Goal: Find specific page/section: Find specific page/section

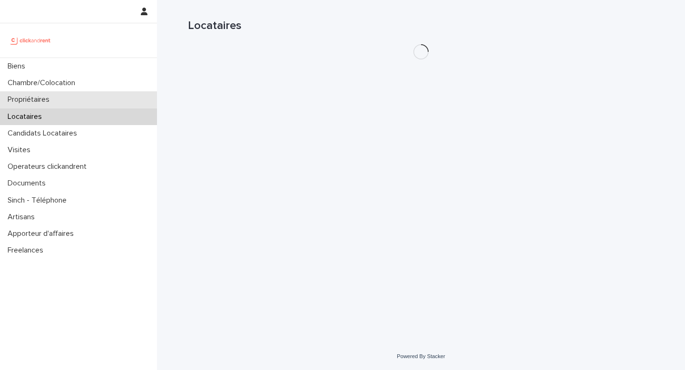
click at [69, 99] on div "Propriétaires" at bounding box center [78, 99] width 157 height 17
click at [71, 123] on div "Locataires" at bounding box center [78, 117] width 157 height 17
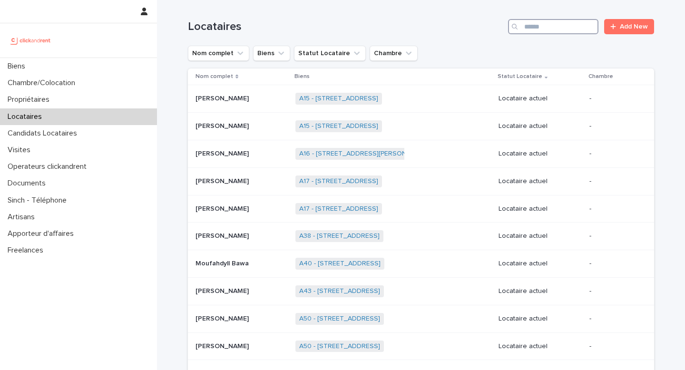
click at [562, 25] on input "Search" at bounding box center [553, 26] width 90 height 15
click at [546, 27] on input "Search" at bounding box center [553, 26] width 90 height 15
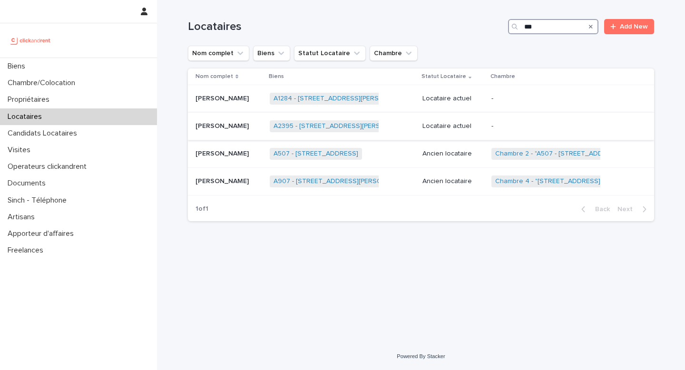
type input "***"
click at [466, 117] on td "Locataire actuel" at bounding box center [453, 127] width 69 height 28
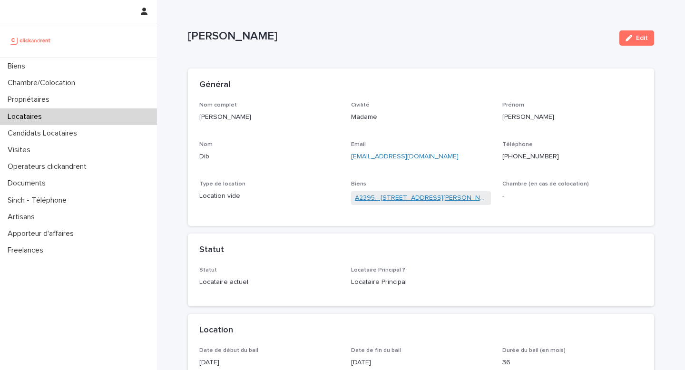
click at [399, 200] on link "A2395 - [STREET_ADDRESS][PERSON_NAME]" at bounding box center [421, 198] width 133 height 10
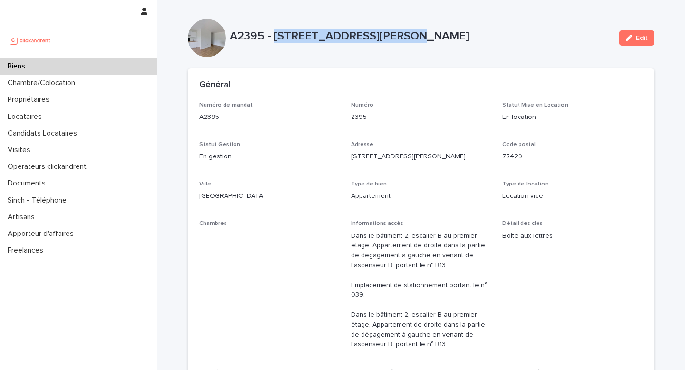
drag, startPoint x: 396, startPoint y: 40, endPoint x: 273, endPoint y: 42, distance: 123.8
click at [273, 42] on p "A2395 - [STREET_ADDRESS][PERSON_NAME]" at bounding box center [421, 37] width 382 height 14
copy p "[STREET_ADDRESS][PERSON_NAME]"
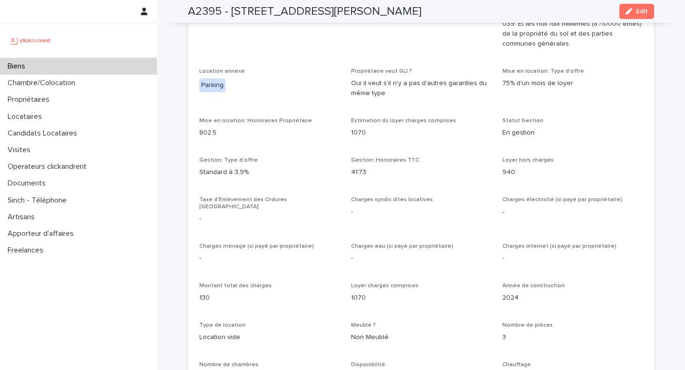
scroll to position [903, 0]
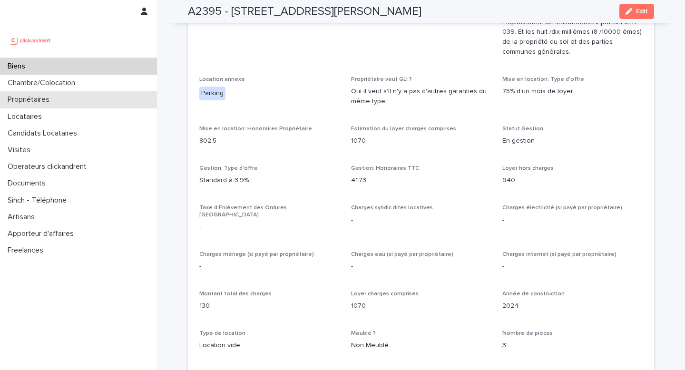
click at [54, 107] on div "Propriétaires" at bounding box center [78, 99] width 157 height 17
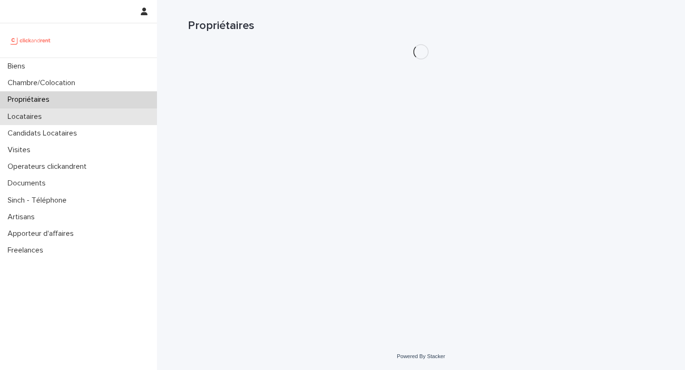
click at [54, 114] on div "Locataires" at bounding box center [78, 117] width 157 height 17
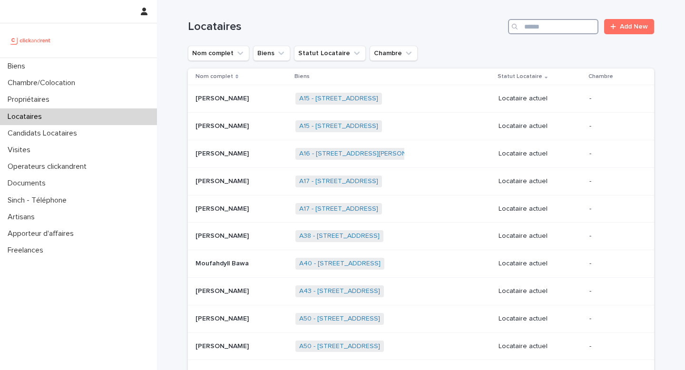
click at [536, 29] on input "Search" at bounding box center [553, 26] width 90 height 15
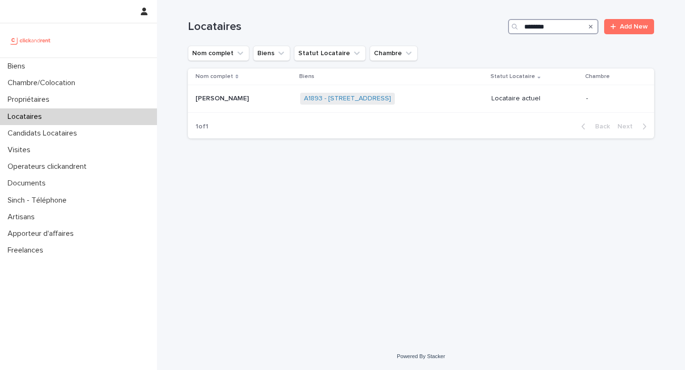
type input "********"
click at [253, 99] on p at bounding box center [244, 99] width 97 height 8
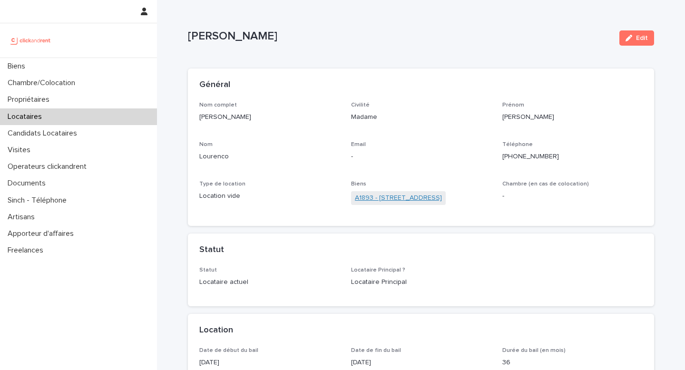
click at [369, 199] on link "A1893 - [STREET_ADDRESS]" at bounding box center [398, 198] width 87 height 10
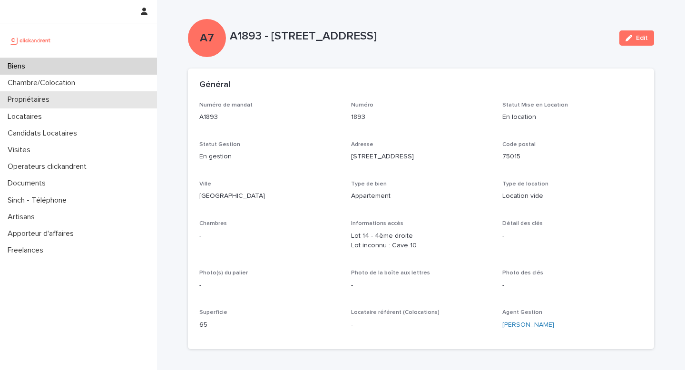
click at [77, 100] on div "Propriétaires" at bounding box center [78, 99] width 157 height 17
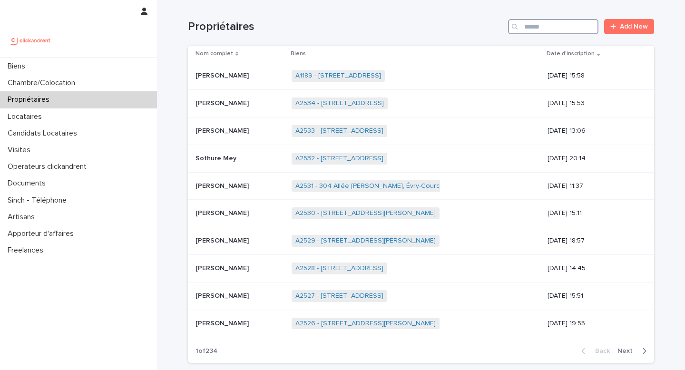
click at [531, 29] on input "Search" at bounding box center [553, 26] width 90 height 15
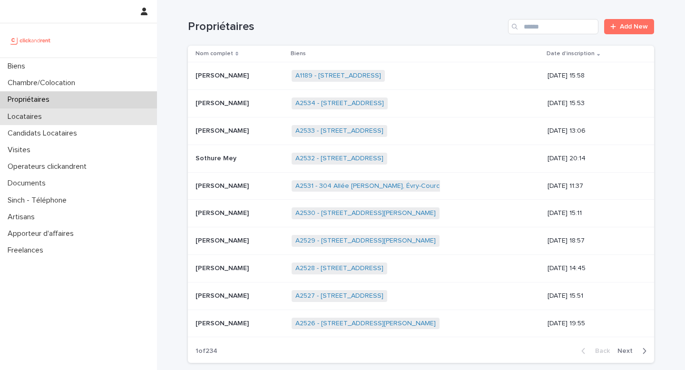
click at [56, 116] on div "Locataires" at bounding box center [78, 117] width 157 height 17
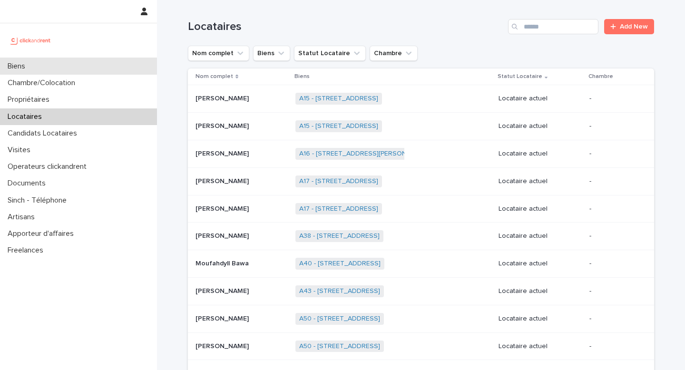
click at [103, 62] on div "Biens" at bounding box center [78, 66] width 157 height 17
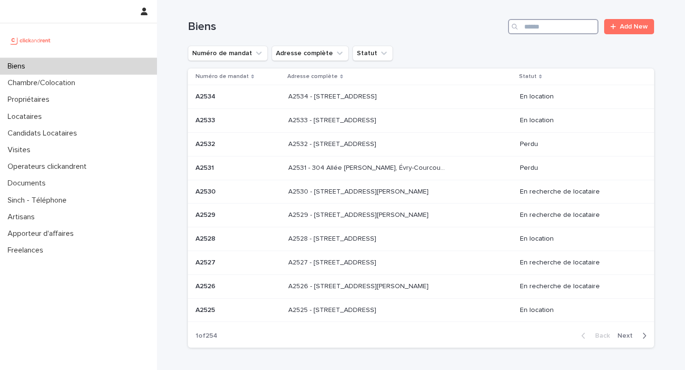
click at [530, 27] on input "Search" at bounding box center [553, 26] width 90 height 15
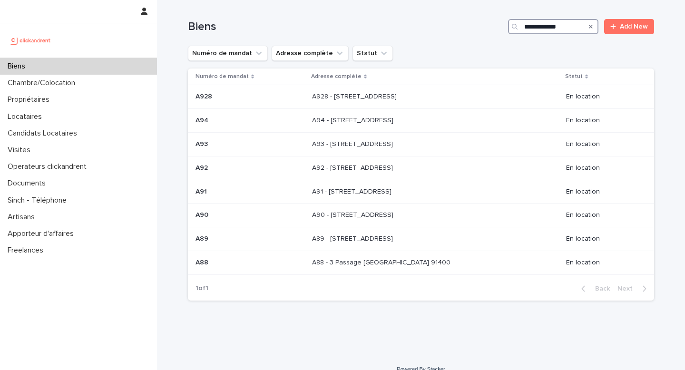
type input "**********"
click at [589, 24] on div "Search" at bounding box center [590, 26] width 15 height 15
click at [591, 25] on icon "Search" at bounding box center [591, 27] width 4 height 6
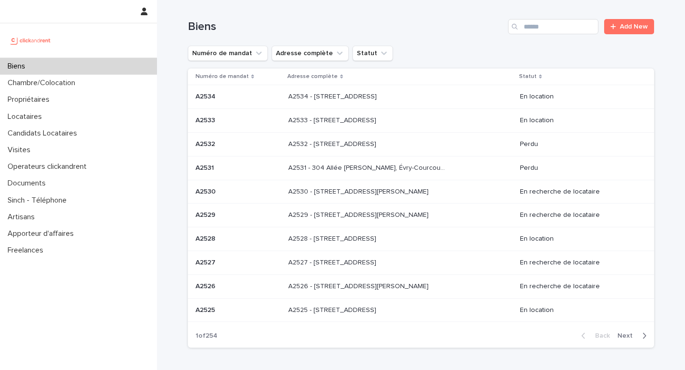
click at [556, 40] on div "Biens Add New" at bounding box center [421, 23] width 466 height 46
click at [544, 26] on input "Search" at bounding box center [553, 26] width 90 height 15
click at [119, 120] on div "Locataires" at bounding box center [78, 117] width 157 height 17
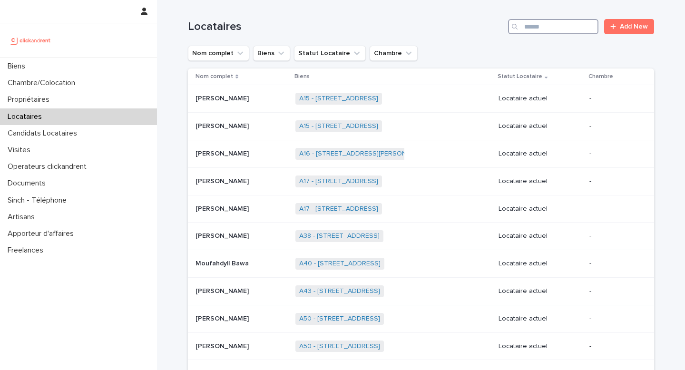
click at [566, 21] on input "Search" at bounding box center [553, 26] width 90 height 15
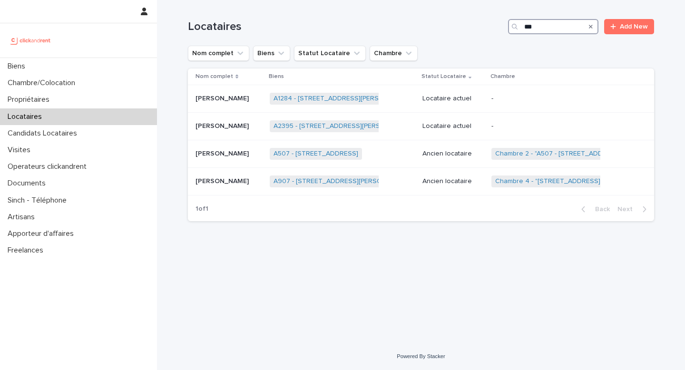
type input "***"
click at [226, 130] on p "[PERSON_NAME]" at bounding box center [223, 125] width 55 height 10
